Goal: Navigation & Orientation: Find specific page/section

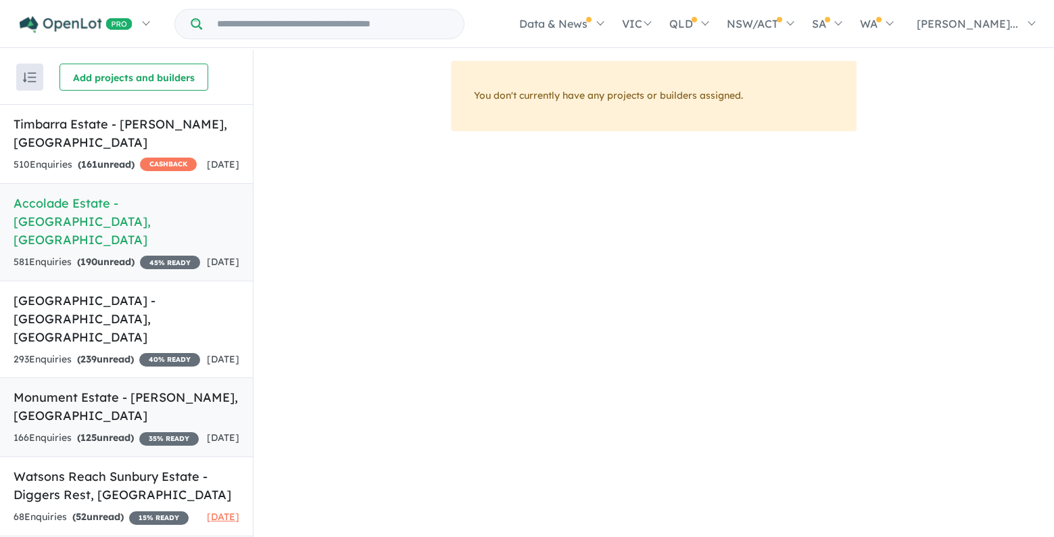
click at [181, 386] on link "Monument Estate - [PERSON_NAME] , [GEOGRAPHIC_DATA] 166 Enquir ies ( 125 unread…" at bounding box center [126, 417] width 253 height 80
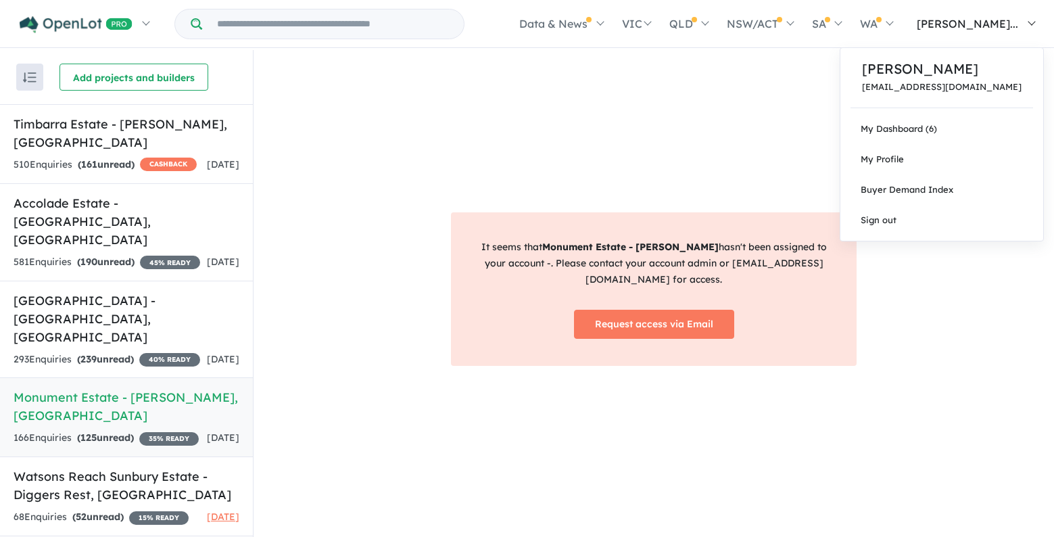
click at [981, 23] on span "[PERSON_NAME]..." at bounding box center [967, 24] width 101 height 14
click at [961, 126] on link "My Dashboard (6)" at bounding box center [941, 129] width 203 height 30
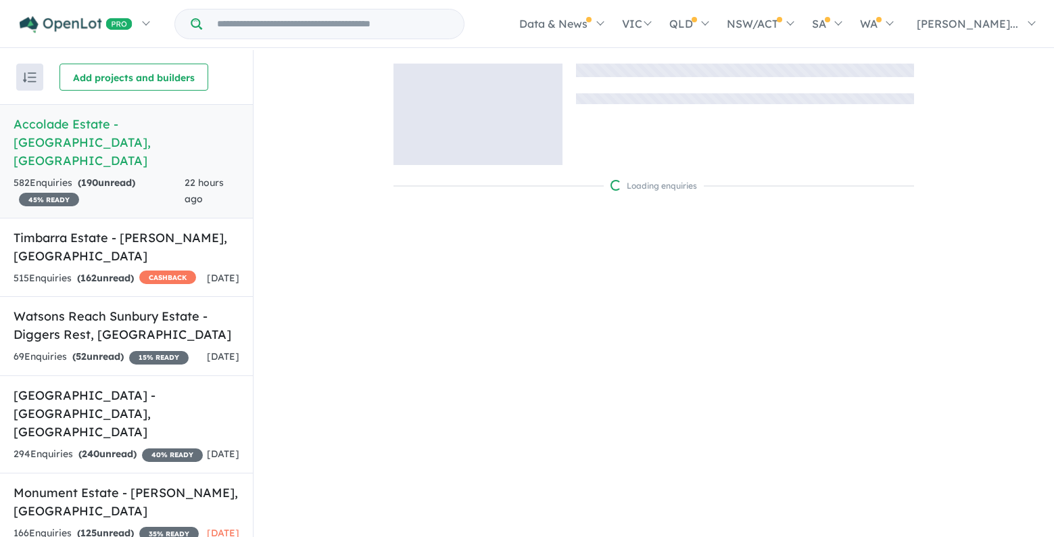
click at [113, 483] on h5 "Monument Estate - Bonnie Brook , VIC" at bounding box center [127, 501] width 226 height 37
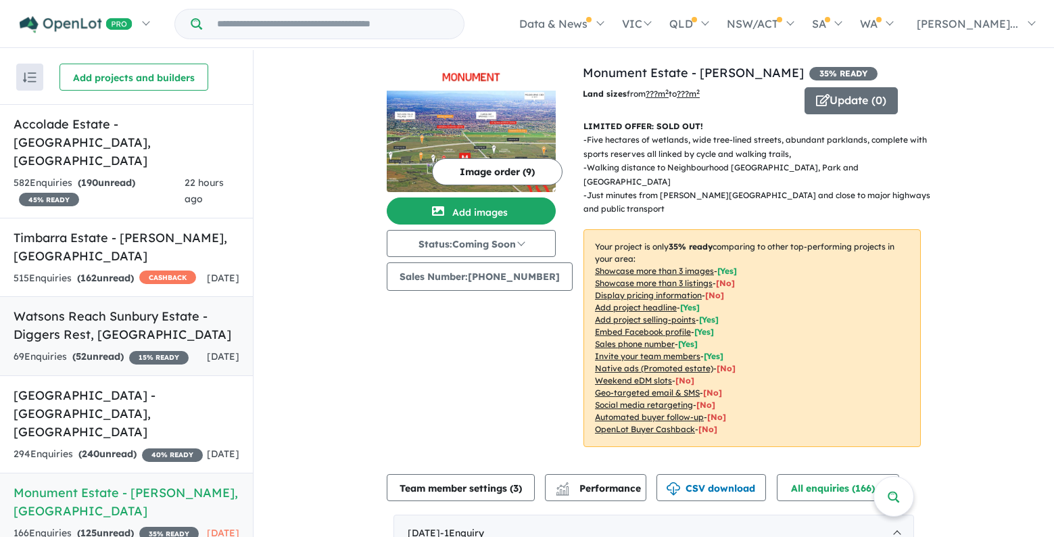
click at [145, 307] on h5 "Watsons Reach Sunbury Estate - Diggers Rest , VIC" at bounding box center [127, 325] width 226 height 37
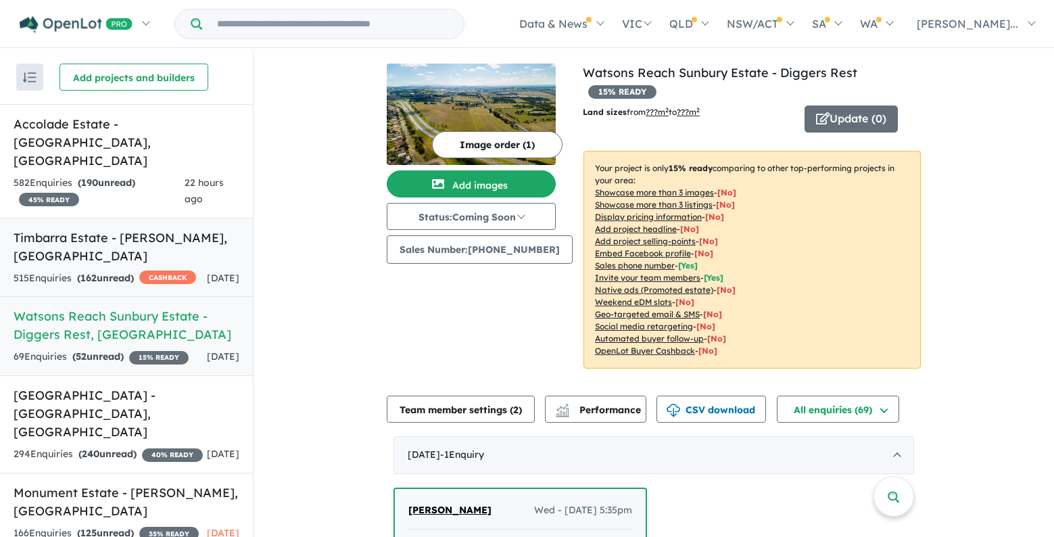
click at [129, 176] on strong "( 190 unread)" at bounding box center [106, 182] width 57 height 12
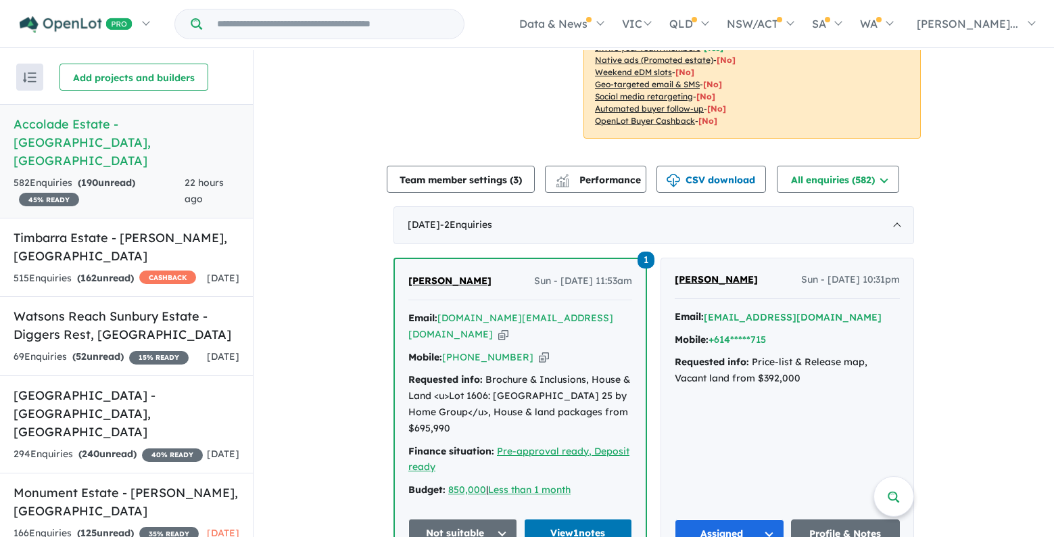
scroll to position [270, 0]
